Goal: Task Accomplishment & Management: Manage account settings

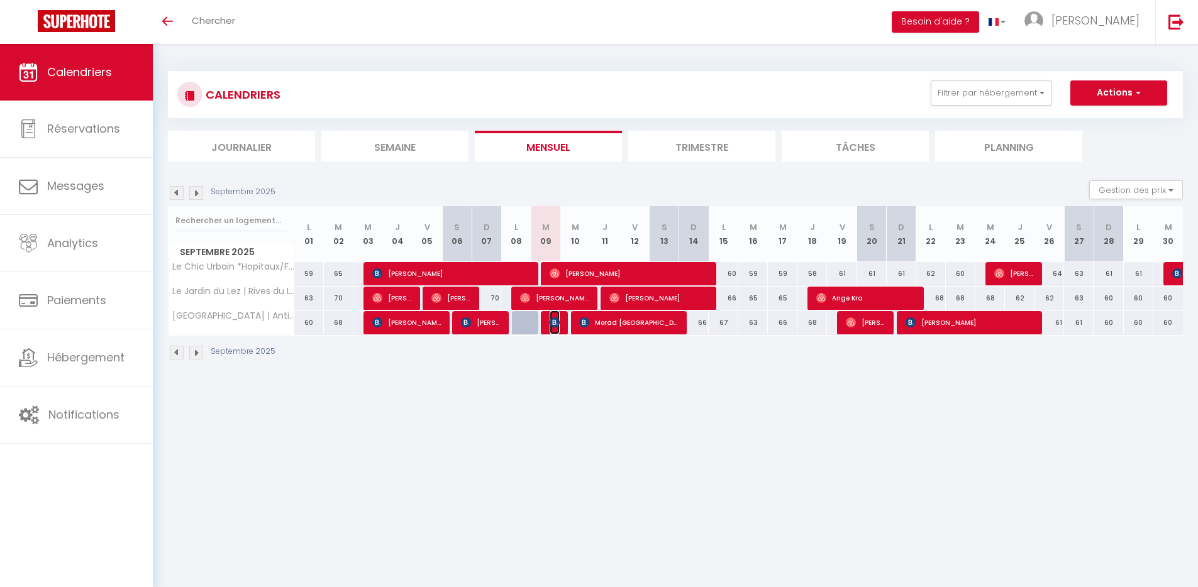
click at [554, 324] on img at bounding box center [555, 323] width 10 height 10
select select "OK"
select select "KO"
select select "0"
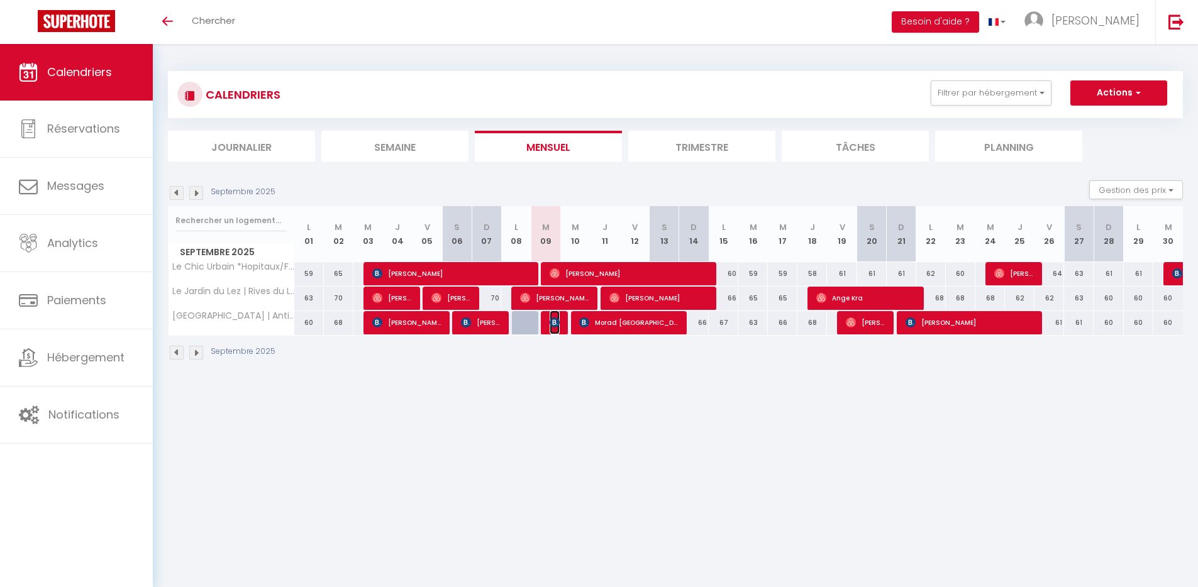
select select "1"
select select
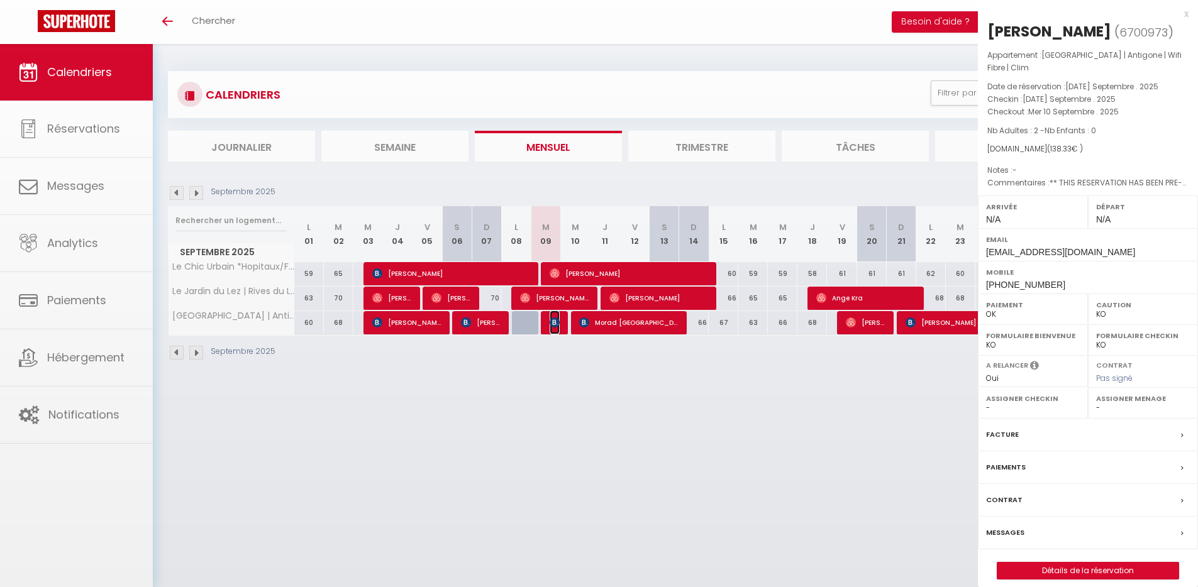
select select "49942"
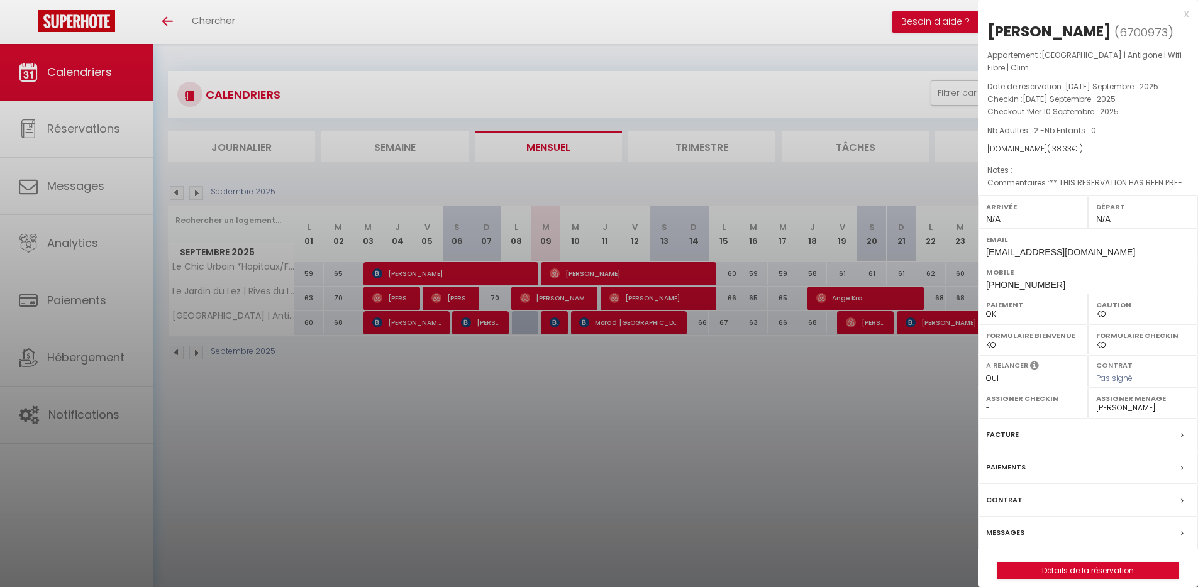
click at [1003, 535] on label "Messages" at bounding box center [1005, 532] width 38 height 13
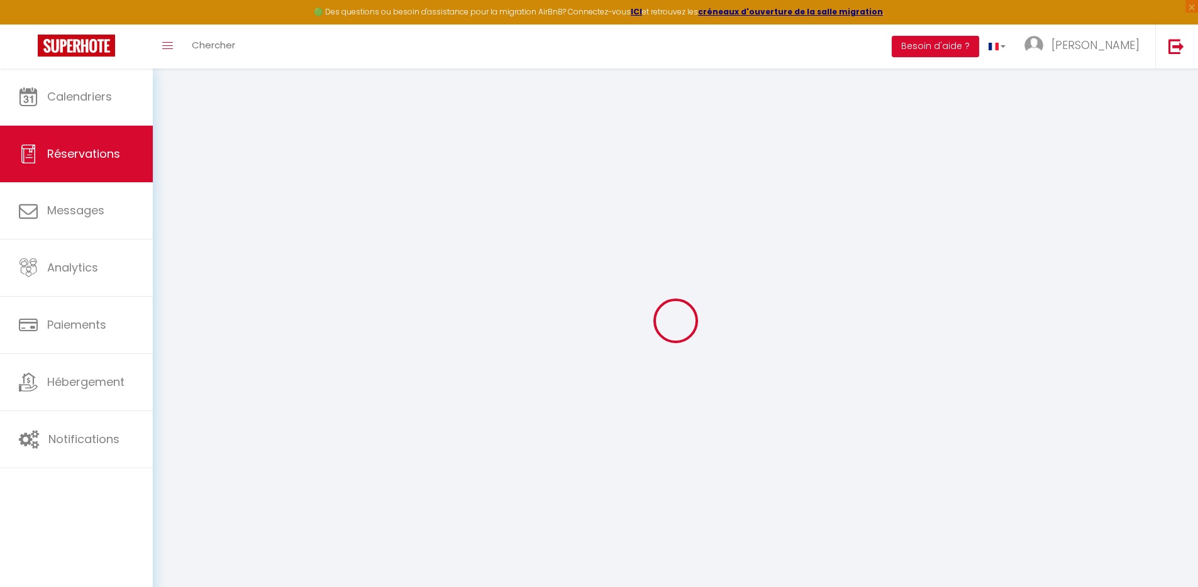
select select
checkbox input "false"
type textarea "** THIS RESERVATION HAS BEEN PRE-PAID ** BOOKING NOTE : Payment charge is EUR 1…"
select select
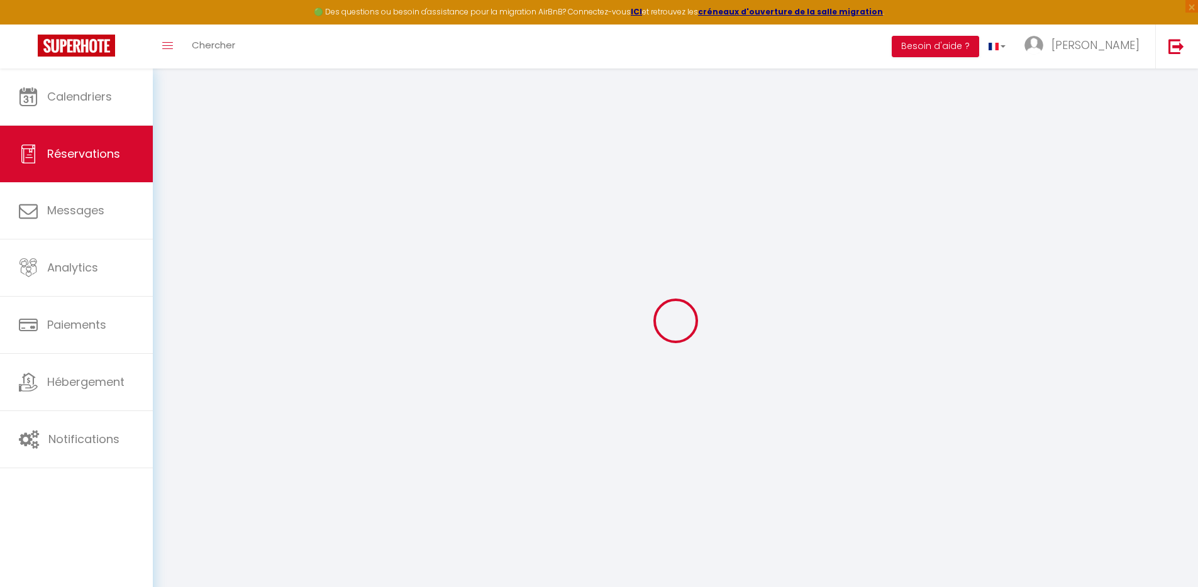
select select
checkbox input "false"
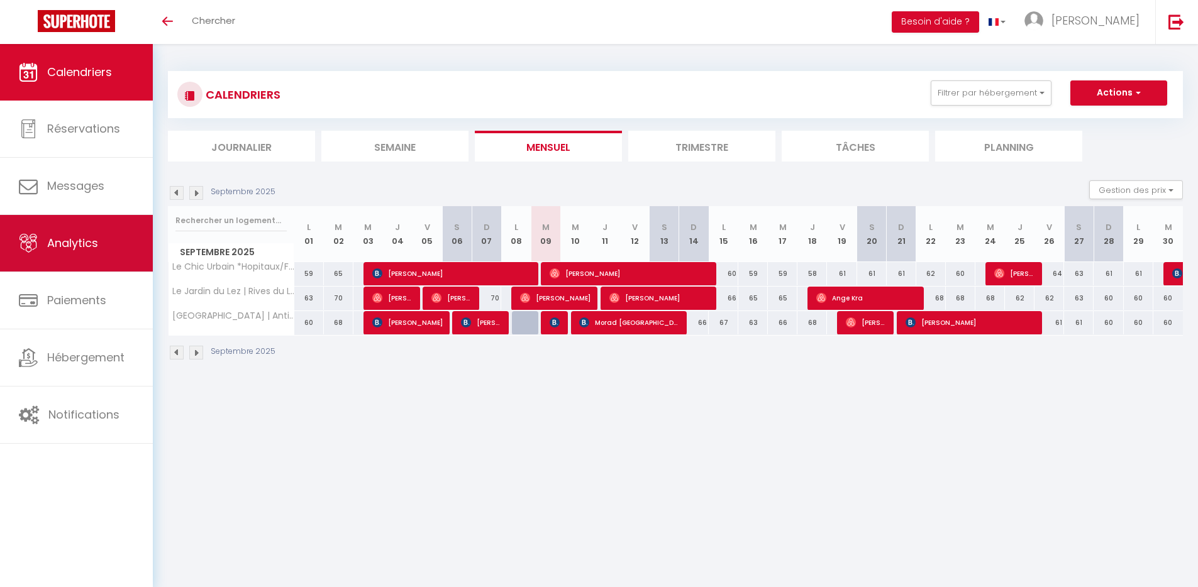
click at [94, 253] on link "Analytics" at bounding box center [76, 243] width 153 height 57
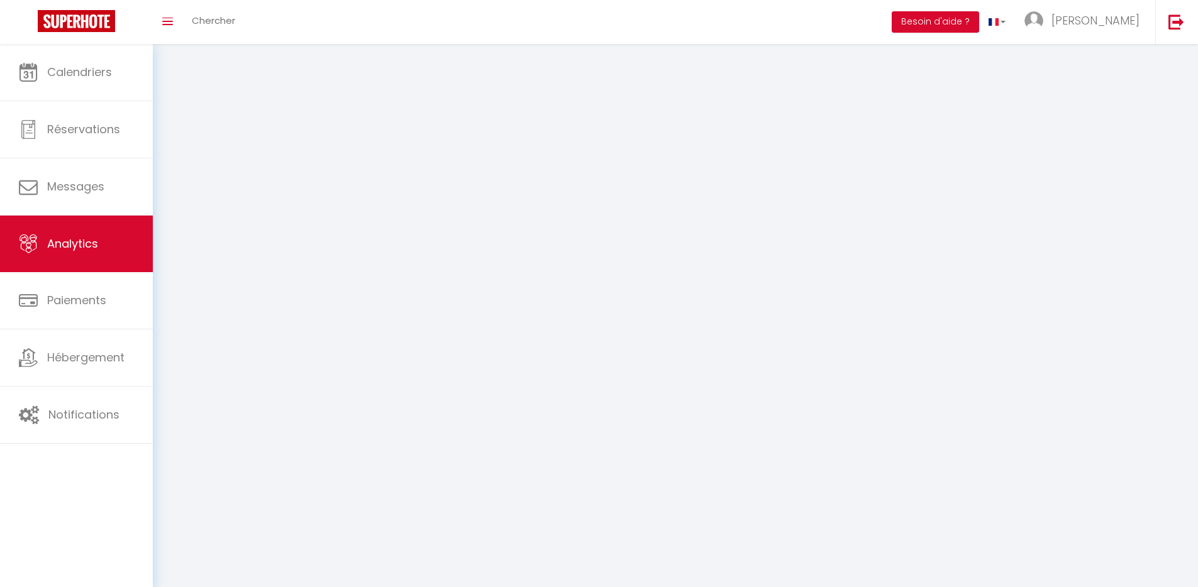
select select "2025"
select select "9"
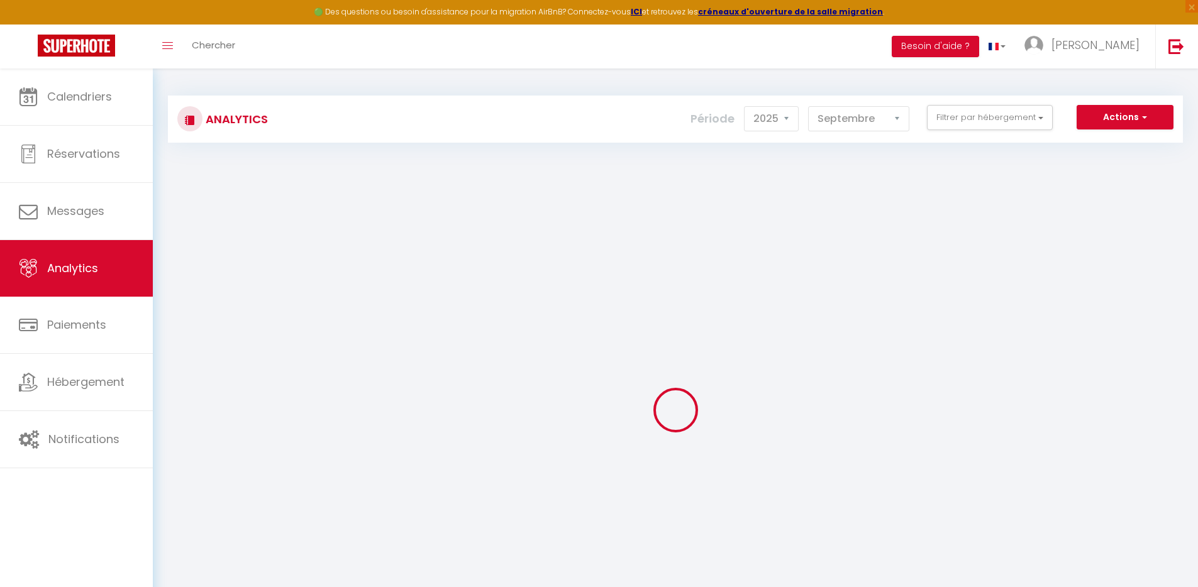
checkbox input "false"
checkbox Gratuit "false"
checkbox Fibre "false"
click at [882, 127] on select "Janvier Février Mars Avril Mai Juin Juillet Août Septembre Octobre Novembre Déc…" at bounding box center [858, 118] width 101 height 25
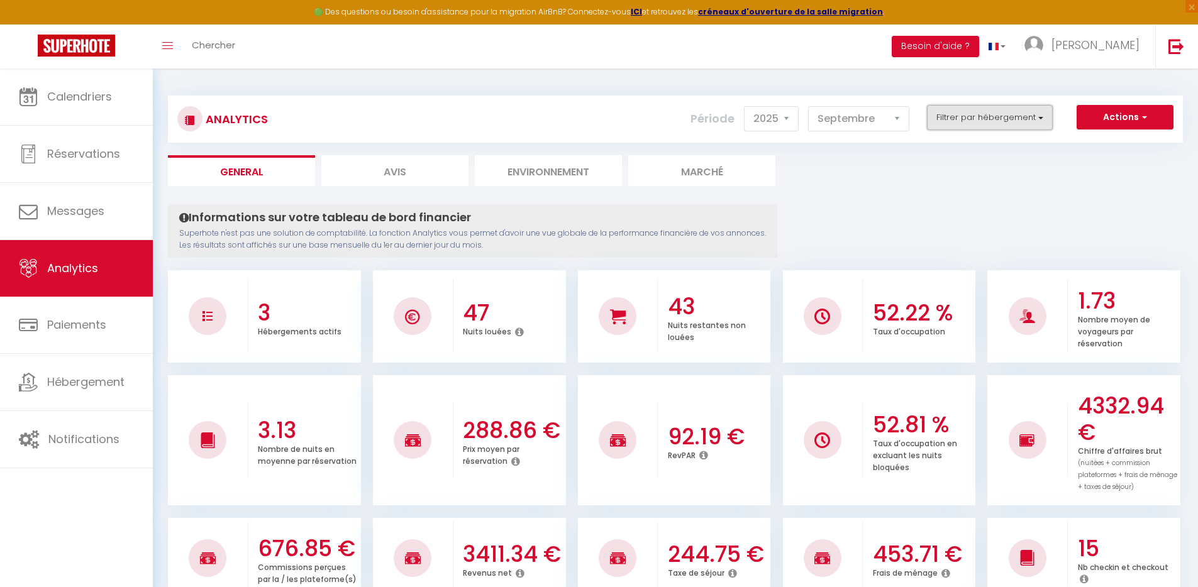
click at [966, 118] on button "Filtrer par hébergement" at bounding box center [990, 117] width 126 height 25
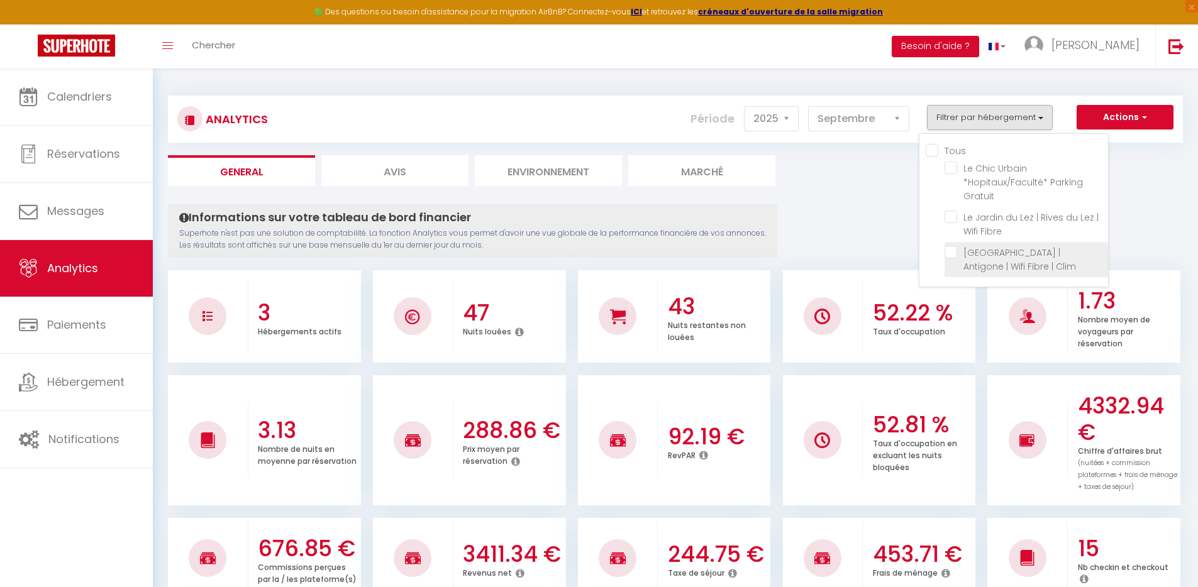
click at [954, 255] on Clim "checkbox" at bounding box center [1027, 252] width 164 height 13
checkbox Clim "true"
checkbox Gratuit "false"
checkbox Fibre "false"
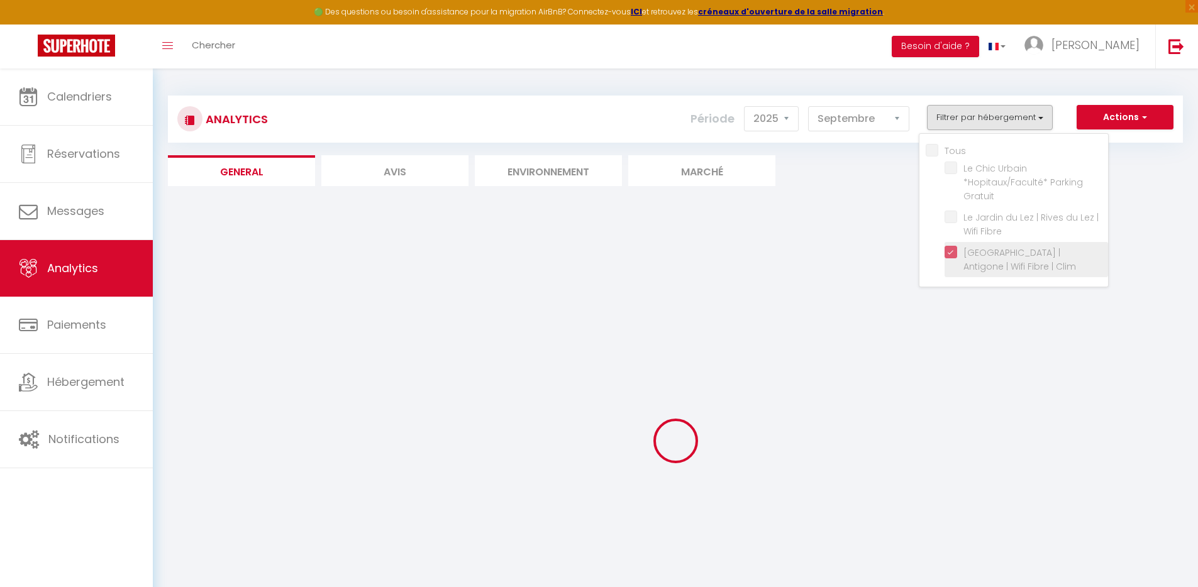
checkbox Gratuit "false"
checkbox Fibre "false"
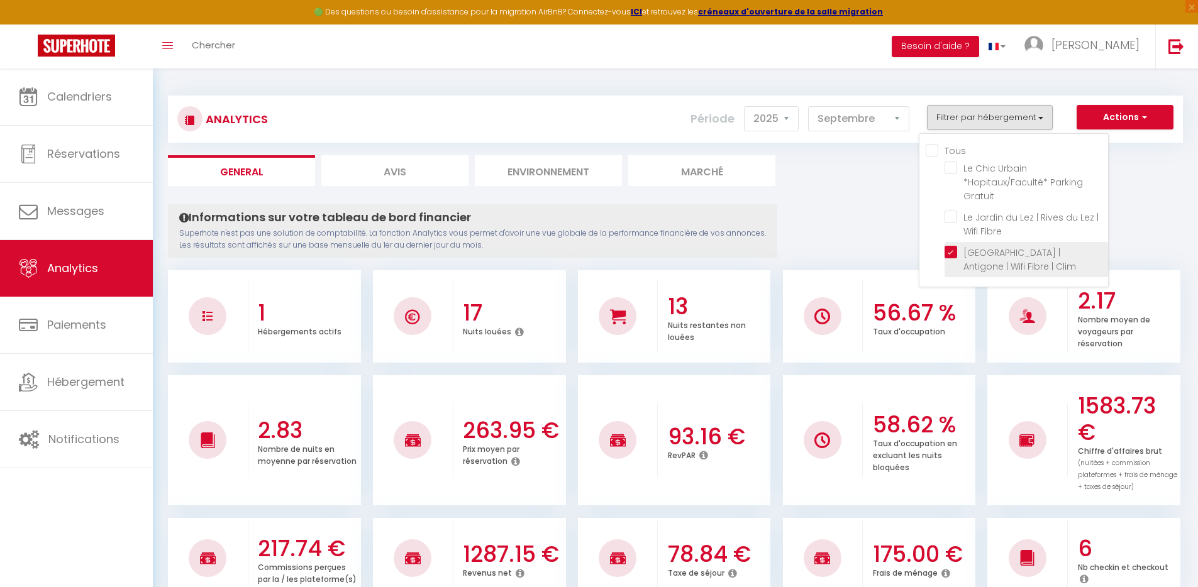
click at [952, 255] on Clim "checkbox" at bounding box center [1027, 252] width 164 height 13
checkbox Clim "false"
checkbox Gratuit "false"
checkbox Fibre "false"
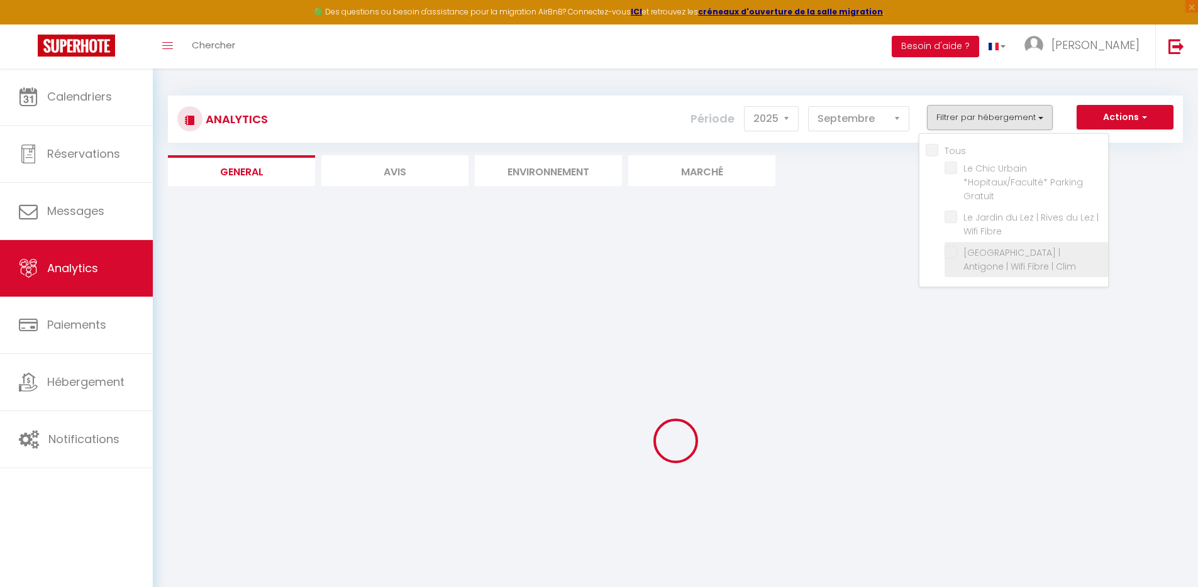
checkbox Gratuit "false"
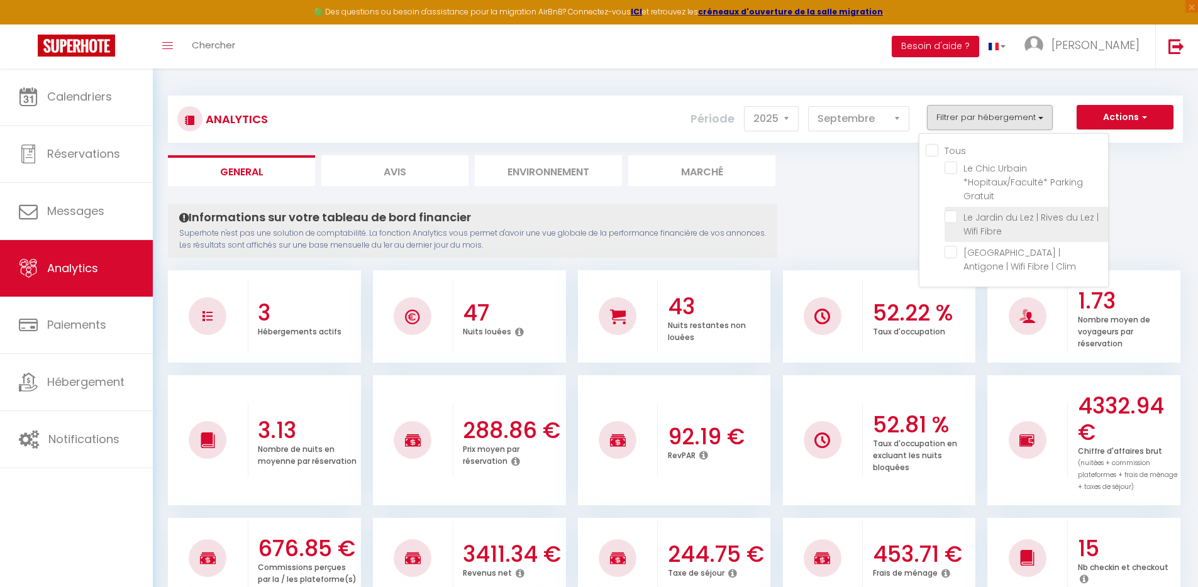
click at [950, 221] on Fibre "checkbox" at bounding box center [1027, 217] width 164 height 13
checkbox Fibre "true"
checkbox Gratuit "false"
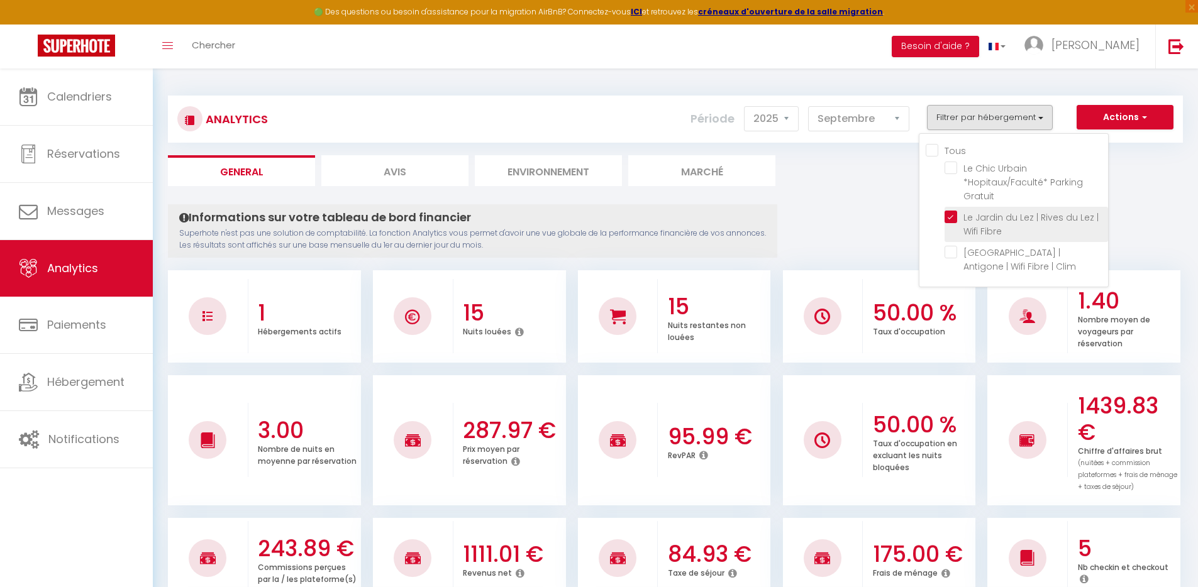
click at [951, 220] on Fibre "checkbox" at bounding box center [1027, 217] width 164 height 13
checkbox Fibre "false"
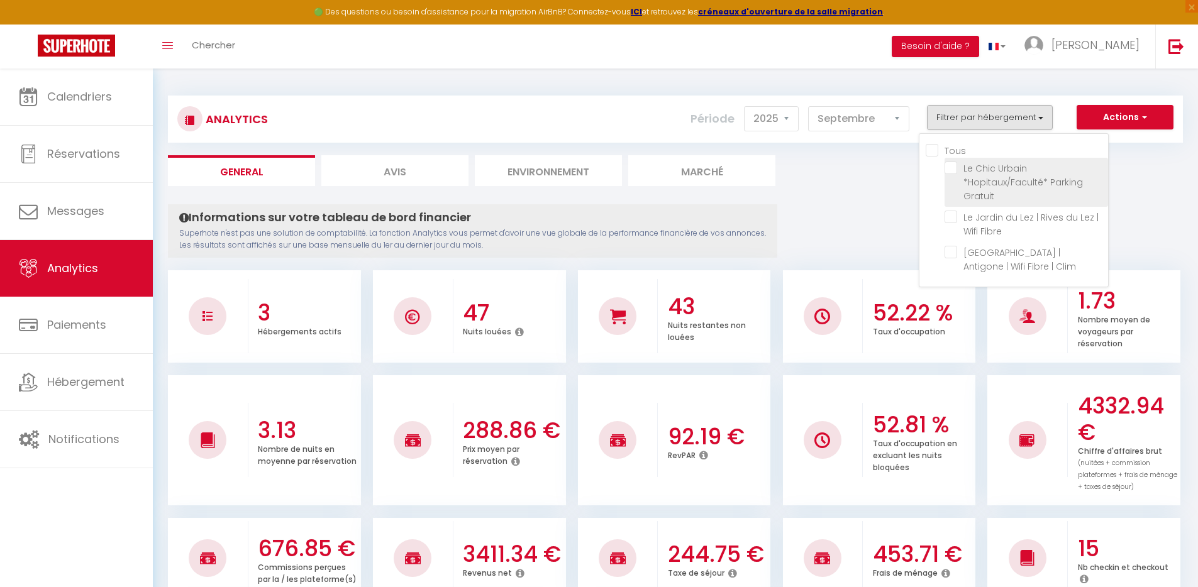
click at [955, 167] on Gratuit "checkbox" at bounding box center [1027, 168] width 164 height 13
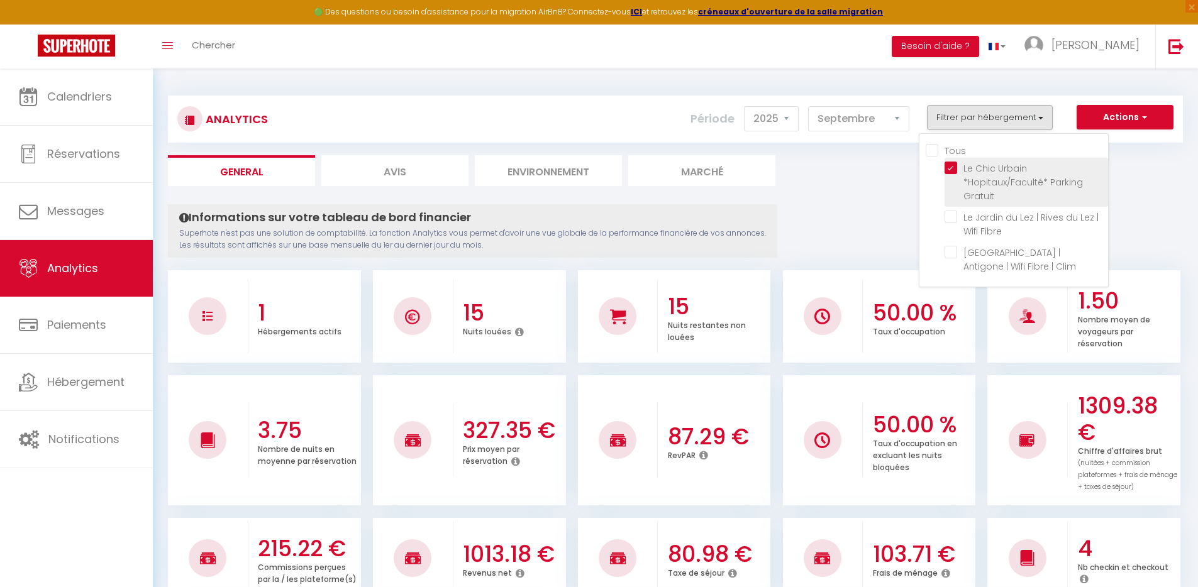
click at [955, 167] on Gratuit "checkbox" at bounding box center [1027, 168] width 164 height 13
checkbox Gratuit "false"
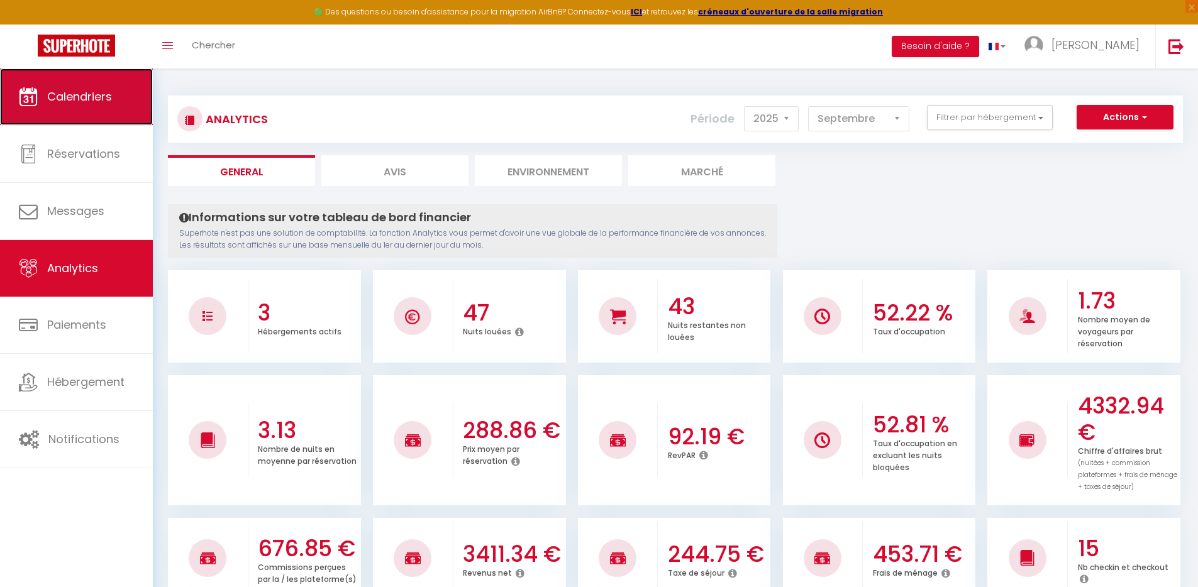
click at [100, 101] on span "Calendriers" at bounding box center [79, 97] width 65 height 16
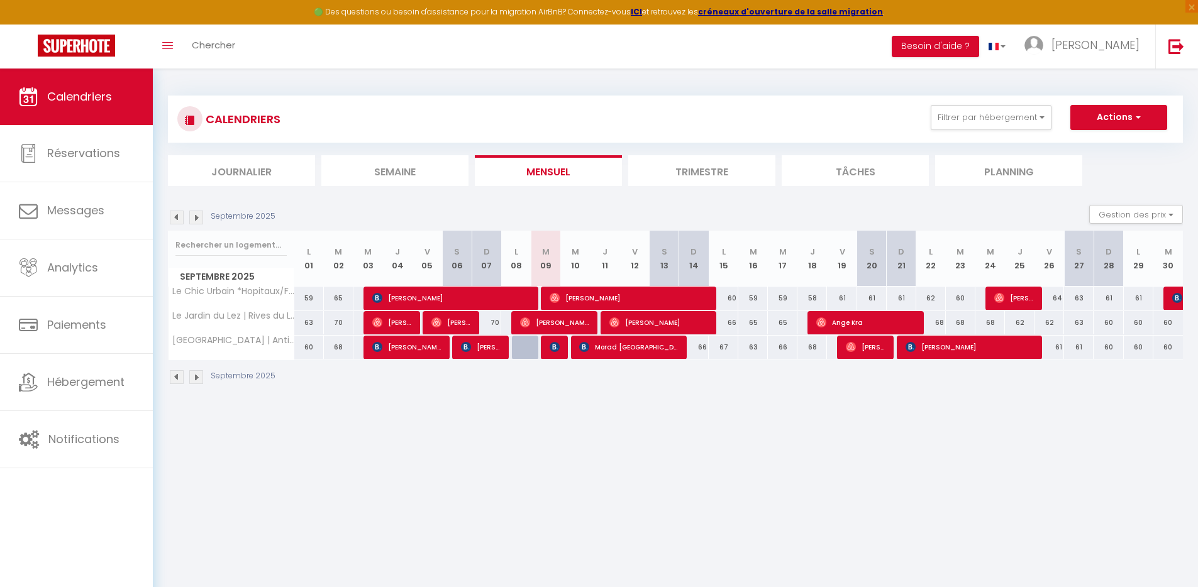
click at [194, 216] on img at bounding box center [196, 218] width 14 height 14
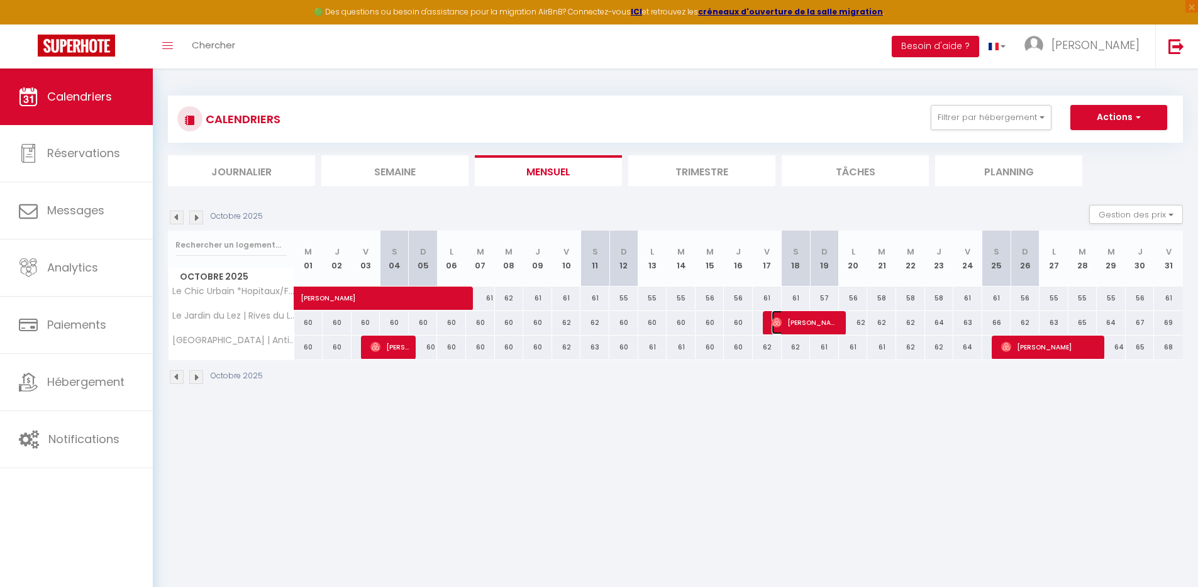
click at [803, 328] on span "Anne Et Olivier Roussel" at bounding box center [805, 323] width 67 height 24
select select "OK"
select select "0"
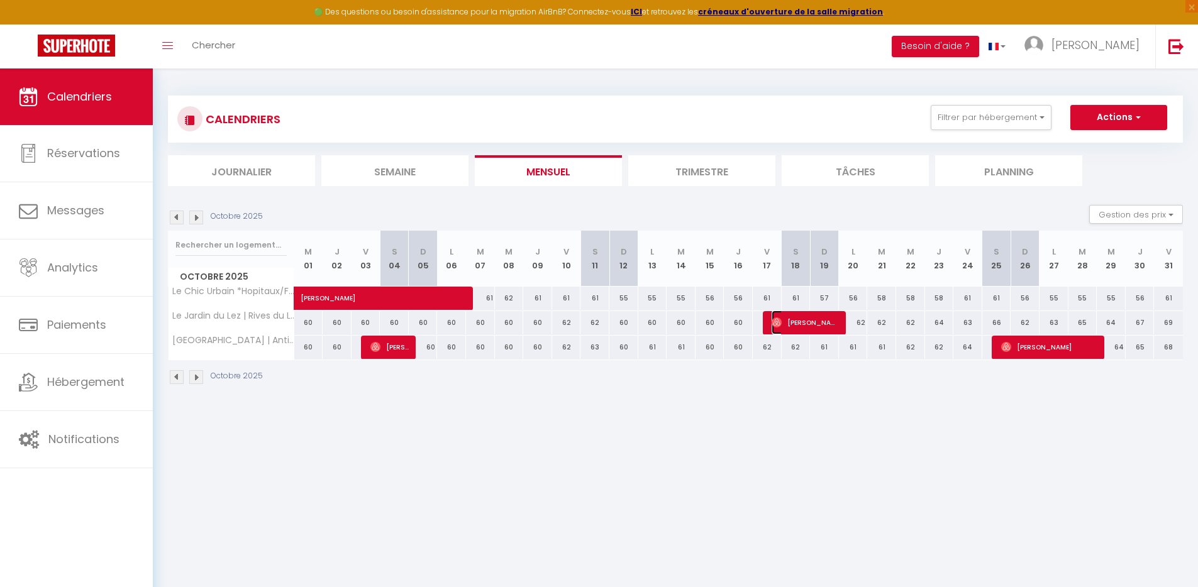
select select "1"
select select
select select "49942"
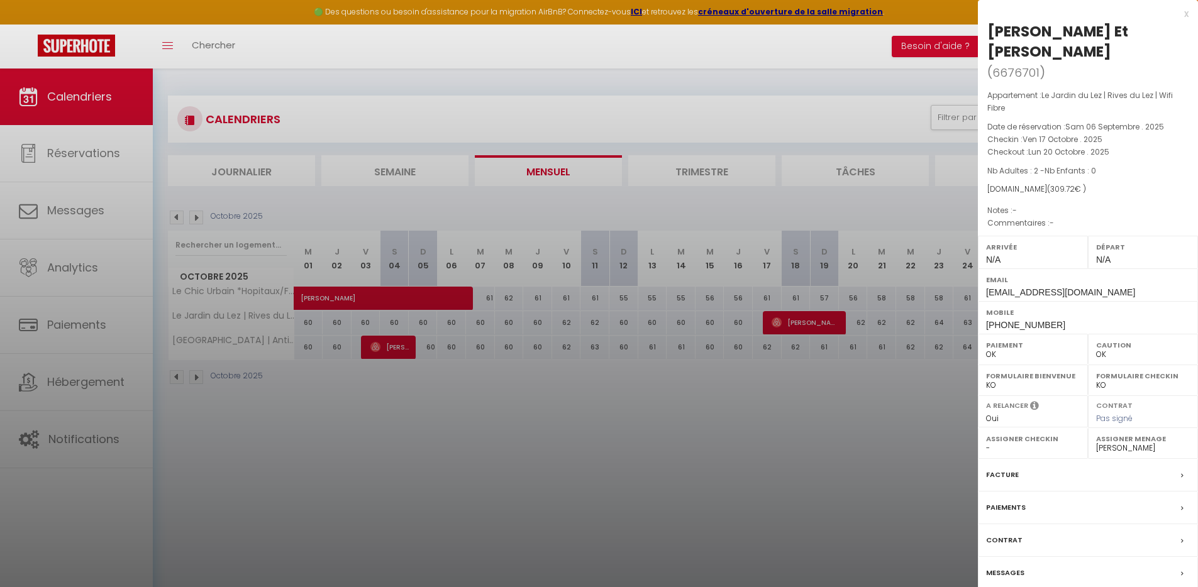
click at [1188, 16] on div "x" at bounding box center [1083, 13] width 211 height 15
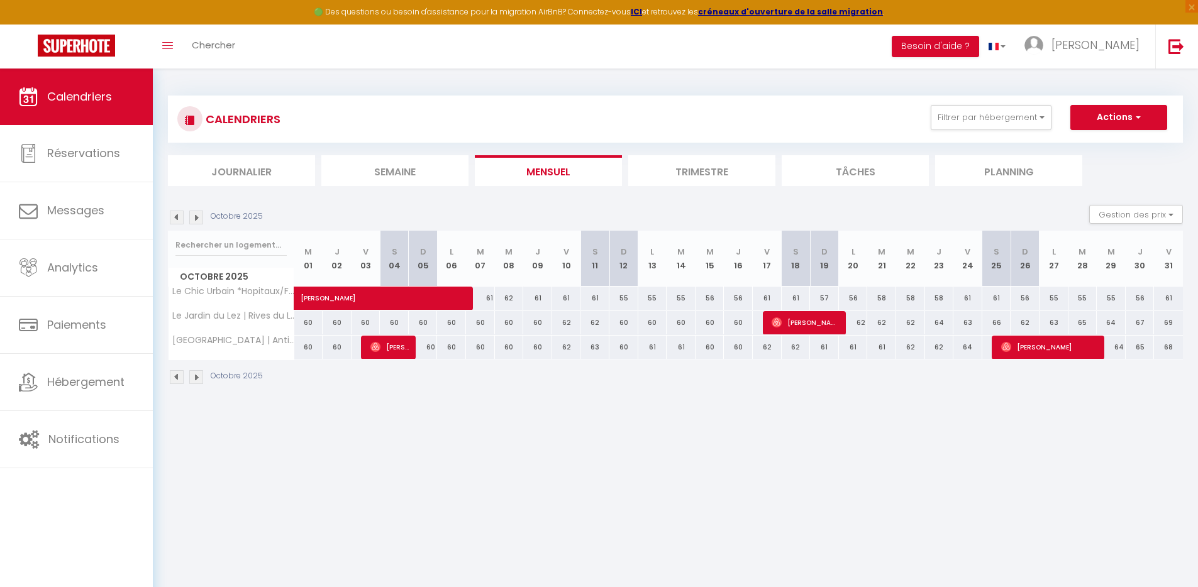
click at [196, 220] on img at bounding box center [196, 218] width 14 height 14
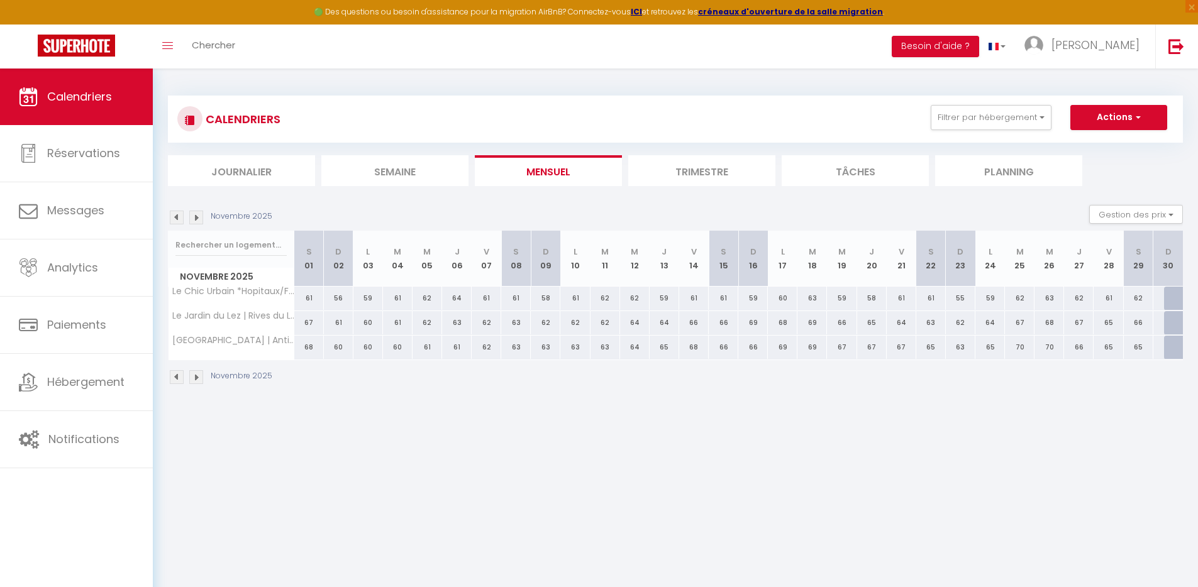
click at [175, 218] on img at bounding box center [177, 218] width 14 height 14
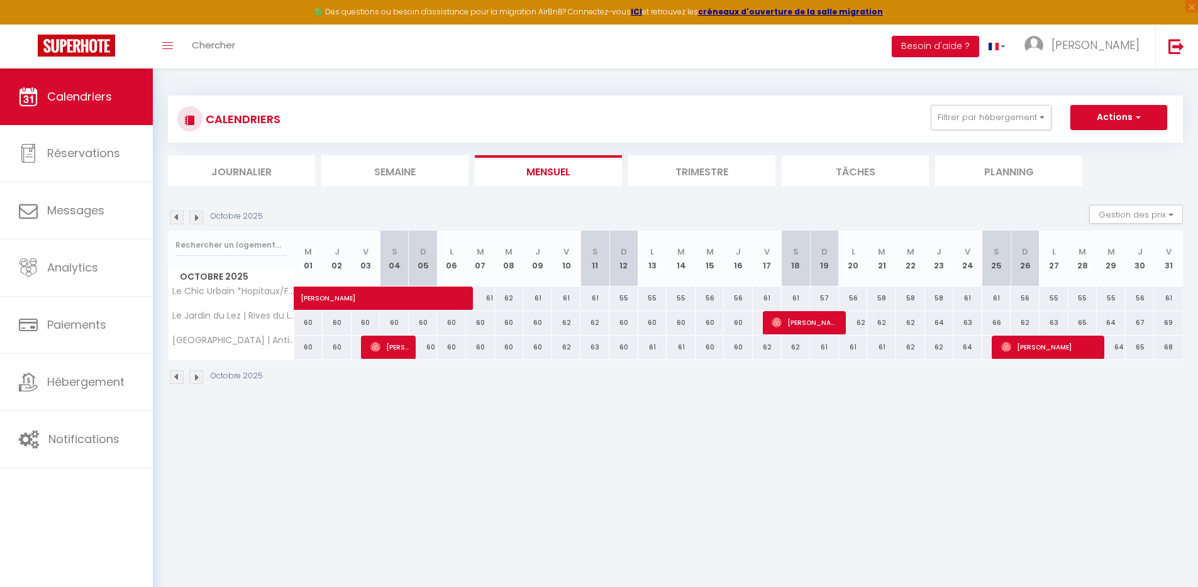
click at [178, 218] on img at bounding box center [177, 218] width 14 height 14
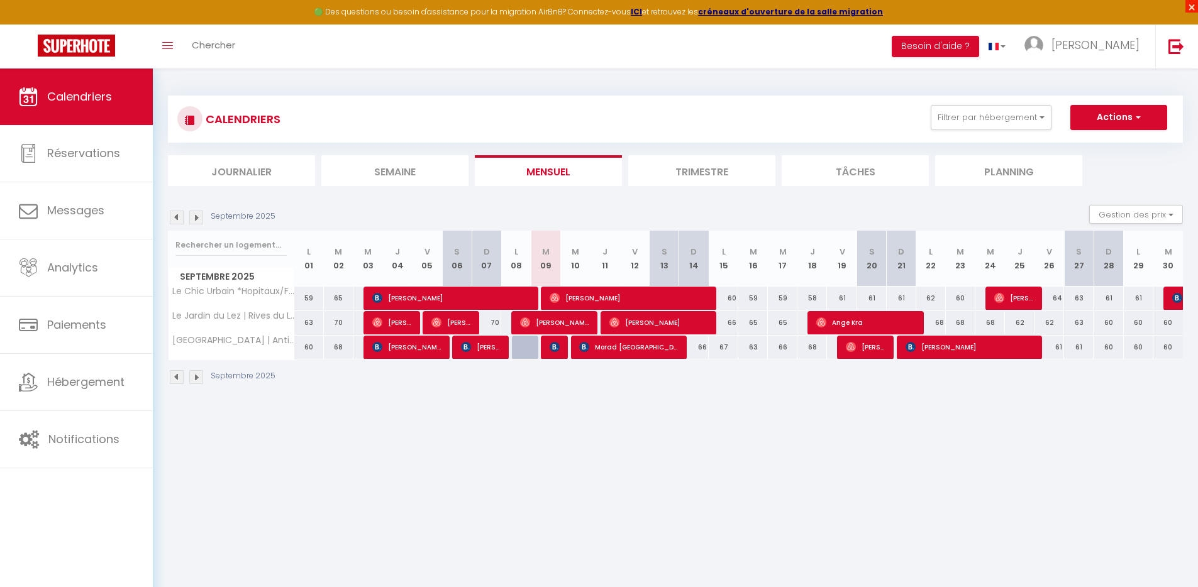
click at [1191, 9] on span "×" at bounding box center [1192, 6] width 13 height 13
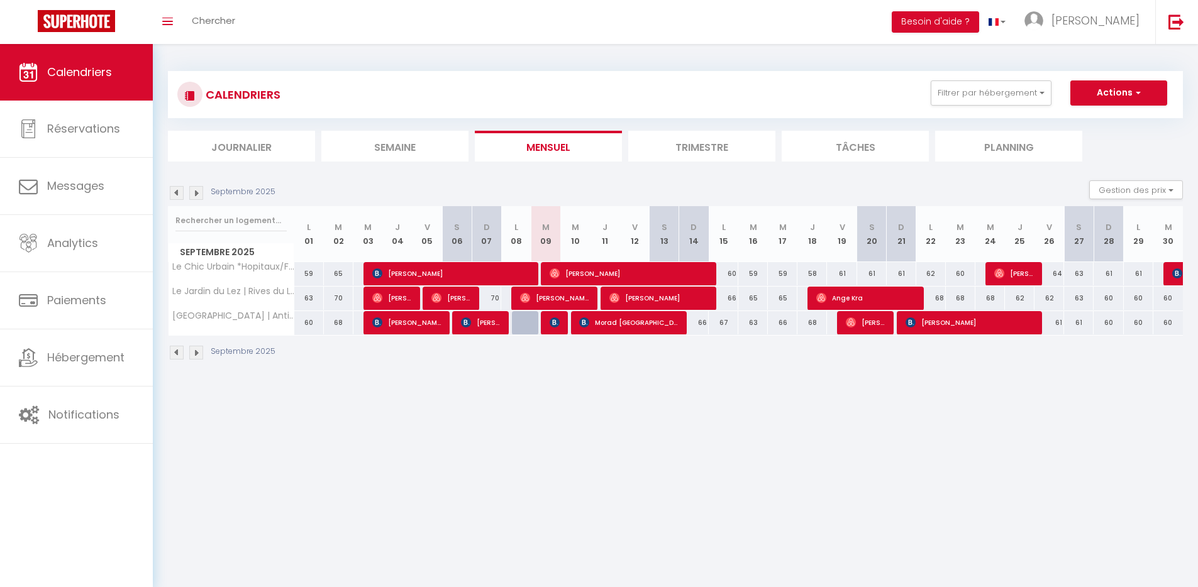
click at [198, 192] on img at bounding box center [196, 193] width 14 height 14
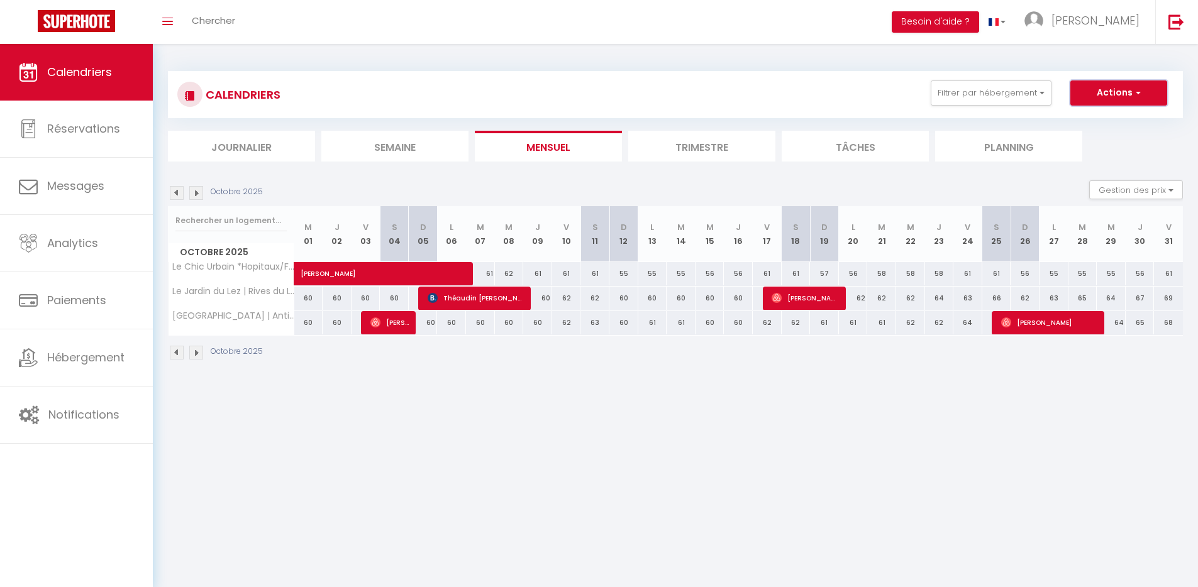
click at [1101, 88] on button "Actions" at bounding box center [1119, 93] width 97 height 25
click at [1101, 96] on button "Actions" at bounding box center [1119, 93] width 97 height 25
